Goal: Check status: Check status

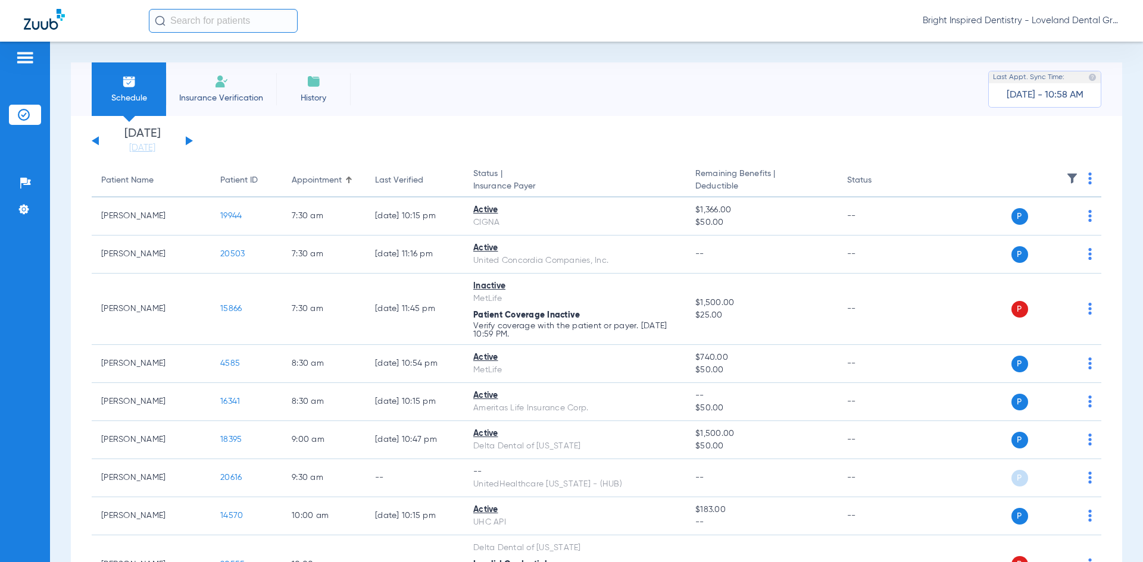
click at [186, 140] on button at bounding box center [189, 140] width 7 height 9
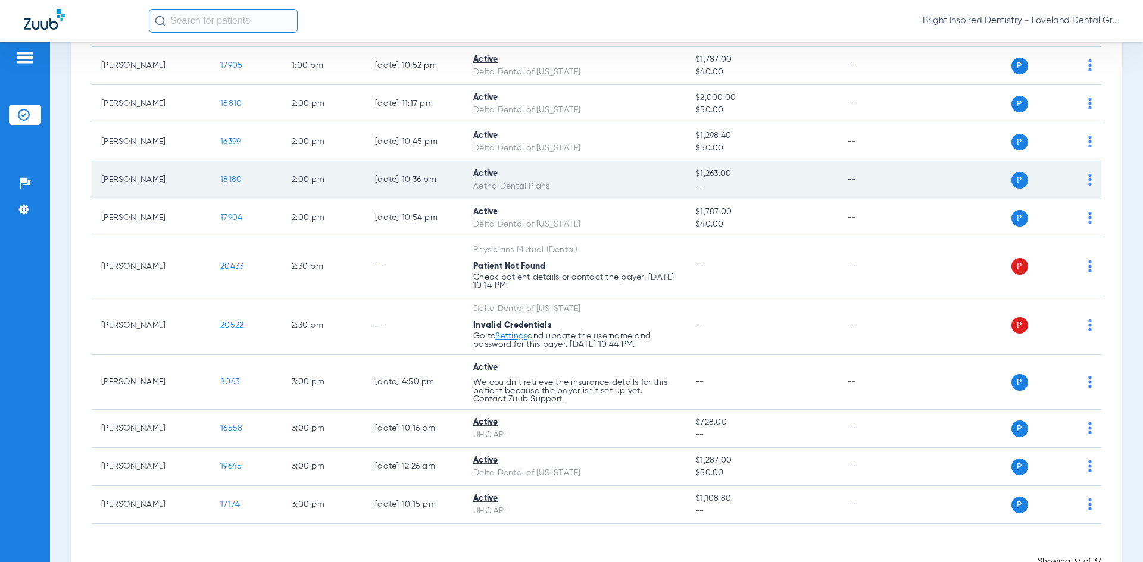
scroll to position [1337, 0]
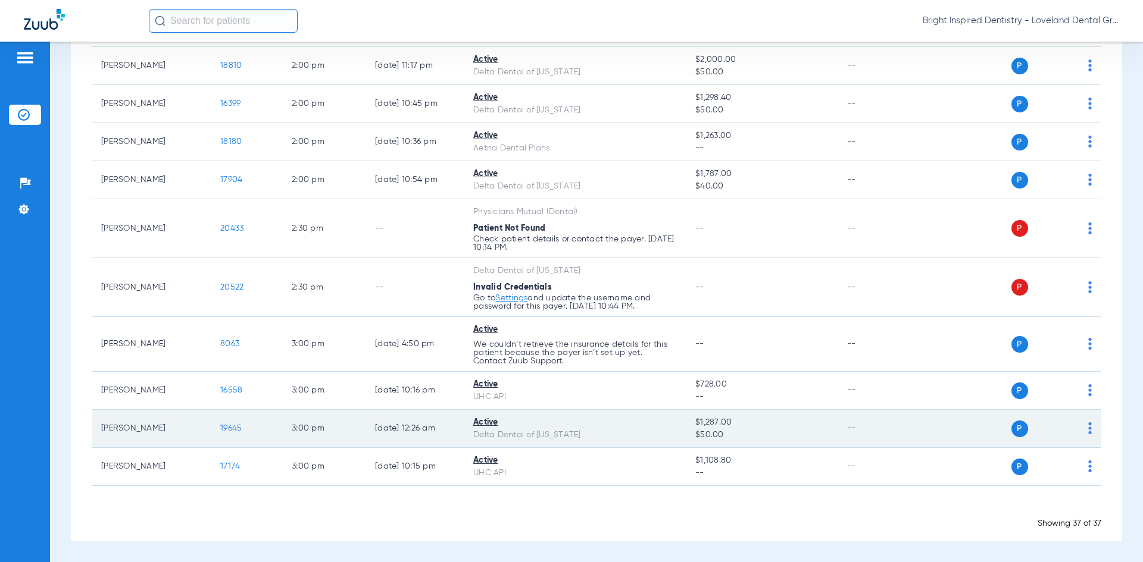
click at [232, 429] on span "19645" at bounding box center [230, 428] width 21 height 8
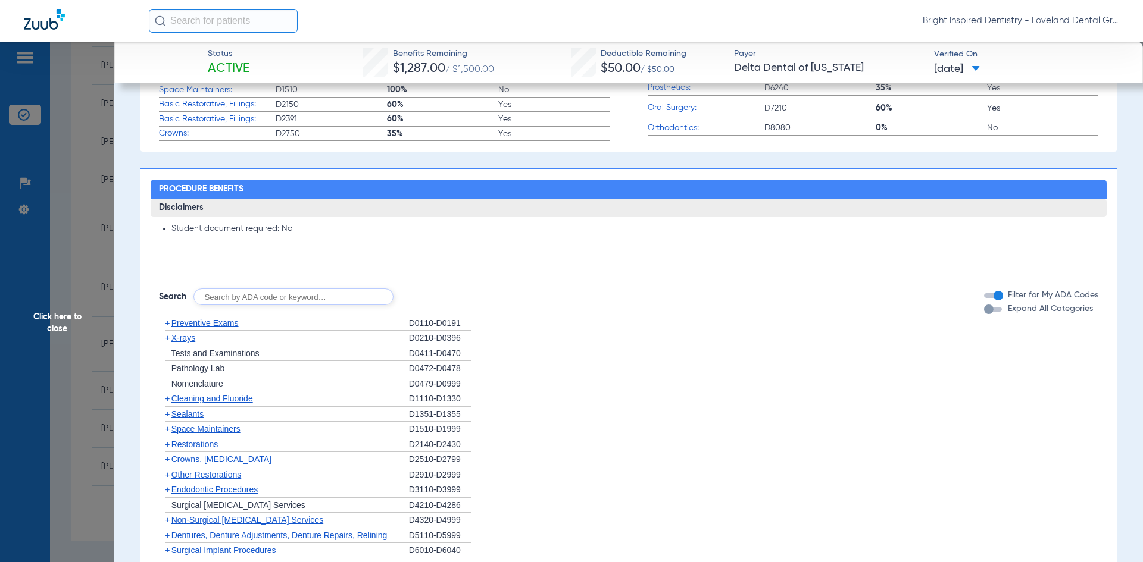
scroll to position [536, 0]
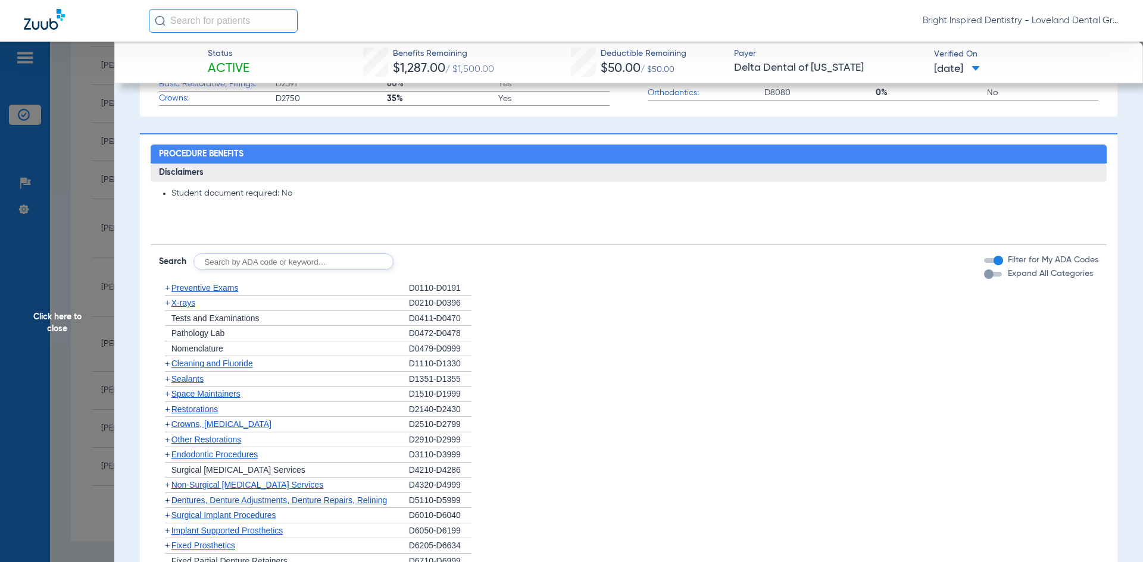
click at [243, 368] on span "Cleaning and Fluoride" at bounding box center [212, 364] width 82 height 10
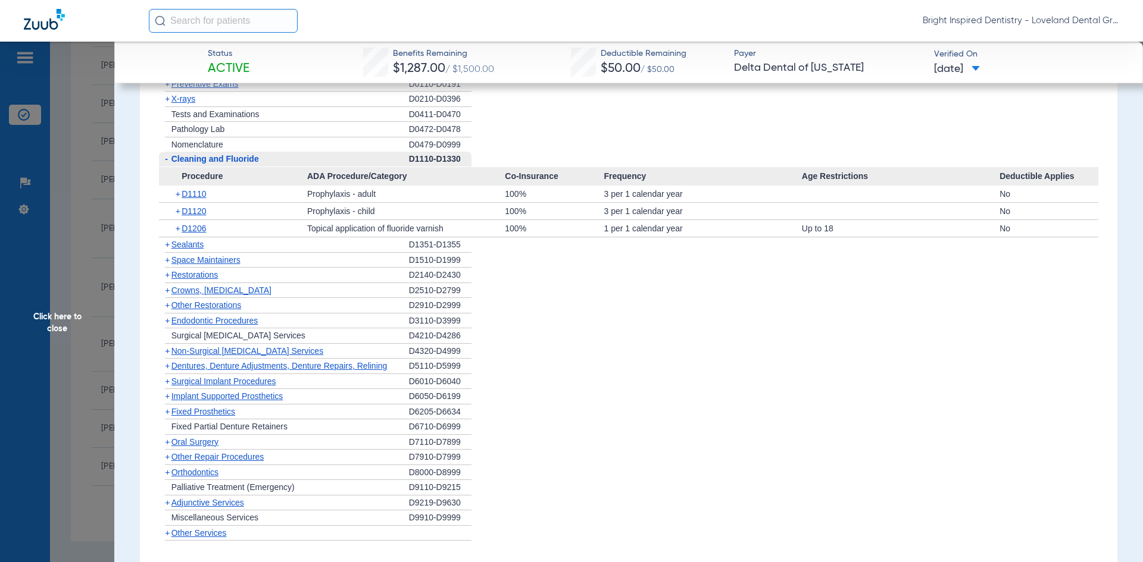
scroll to position [774, 0]
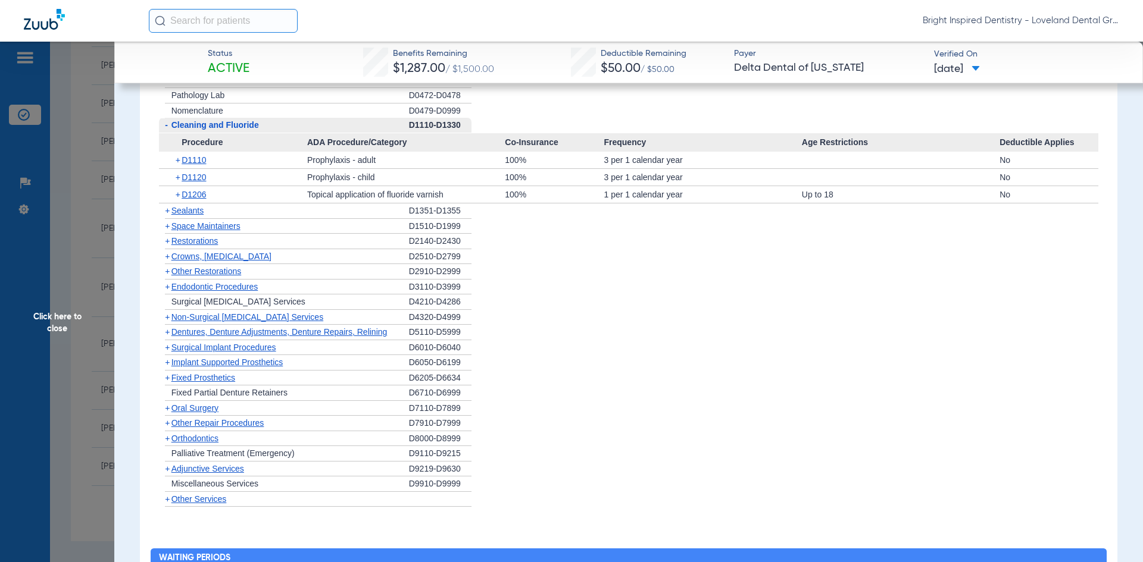
click at [193, 315] on span "Non-Surgical [MEDICAL_DATA] Services" at bounding box center [247, 317] width 152 height 10
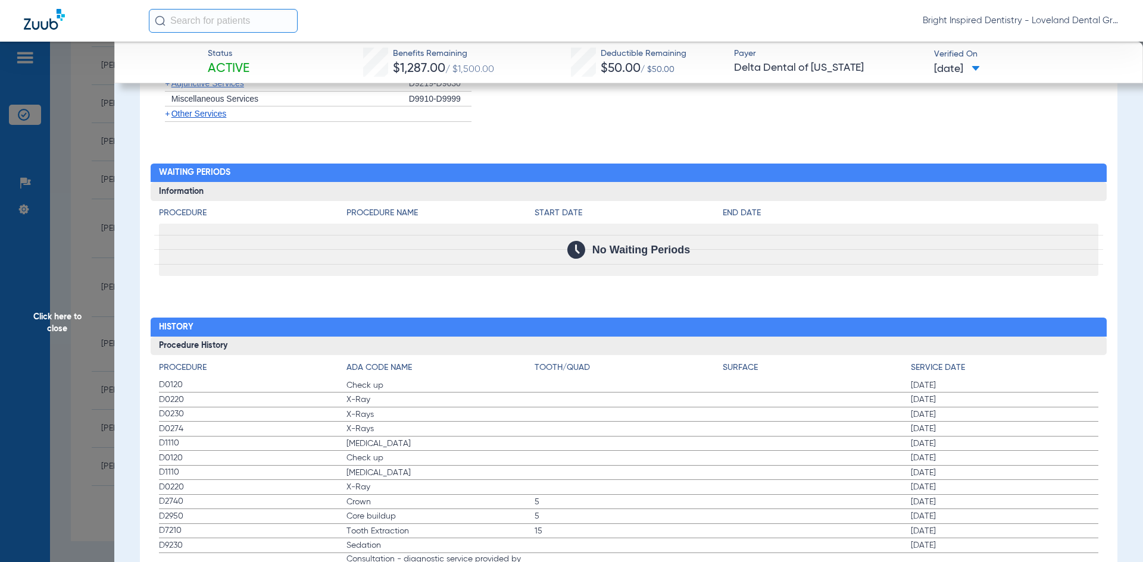
scroll to position [1250, 0]
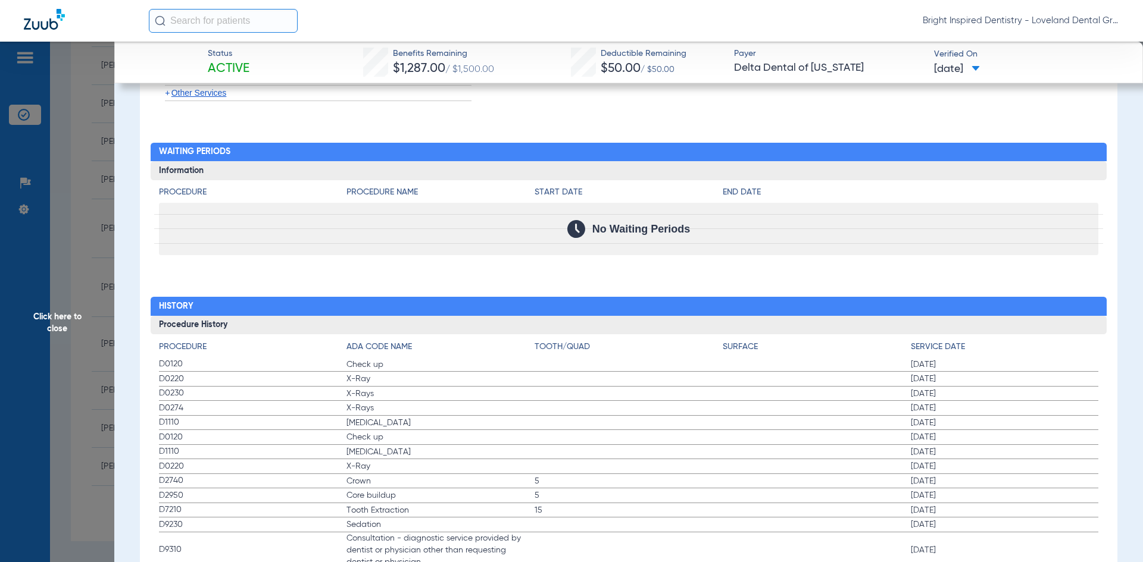
click at [64, 317] on span "Click here to close" at bounding box center [57, 323] width 114 height 562
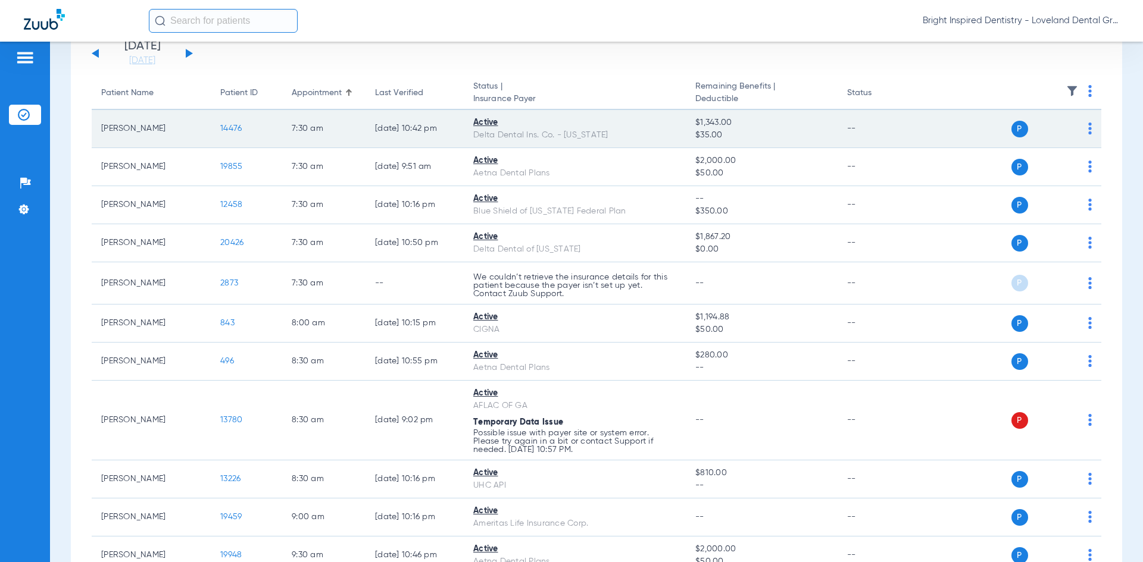
scroll to position [0, 0]
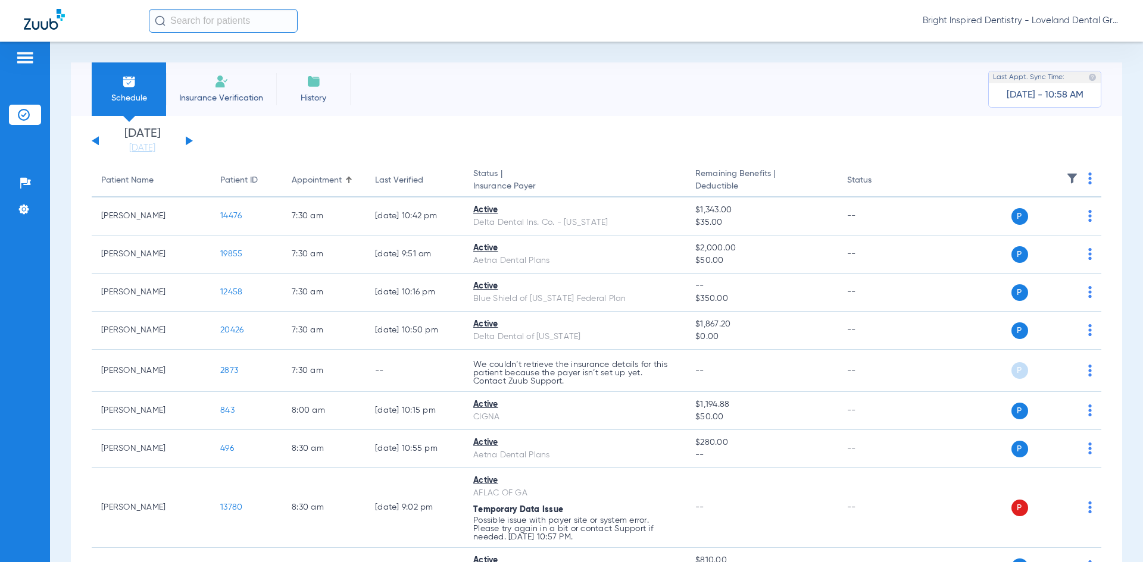
click at [189, 137] on div "[DATE] [DATE] [DATE] [DATE] [DATE] [DATE] [DATE] [DATE] [DATE] [DATE] [DATE] [D…" at bounding box center [142, 141] width 101 height 26
click at [190, 134] on div "[DATE] [DATE] [DATE] [DATE] [DATE] [DATE] [DATE] [DATE] [DATE] [DATE] [DATE] [D…" at bounding box center [142, 141] width 101 height 26
click at [187, 139] on button at bounding box center [189, 140] width 7 height 9
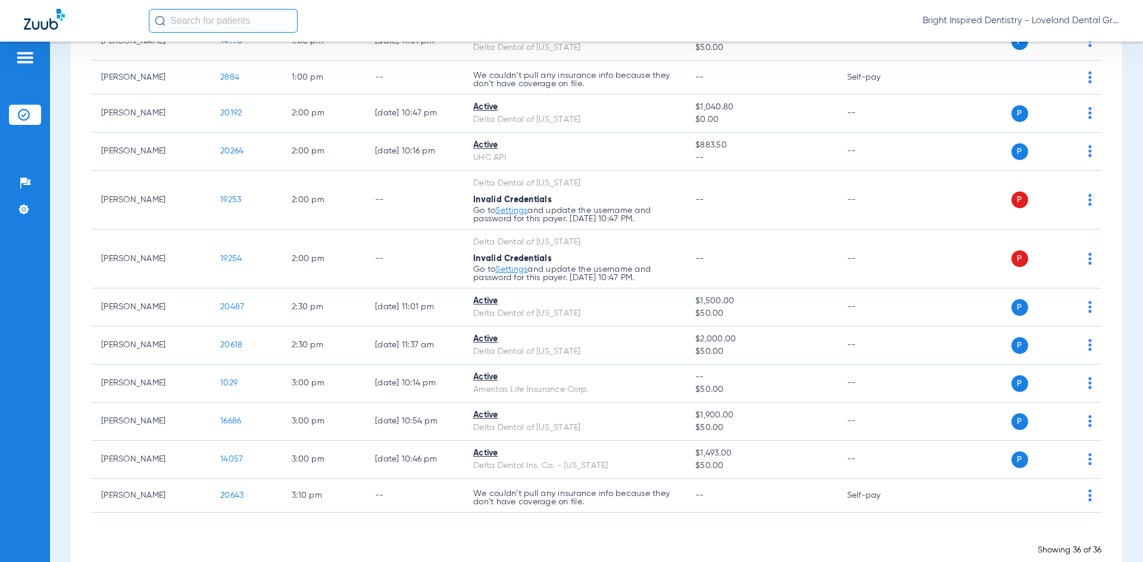
scroll to position [1071, 0]
